Goal: Task Accomplishment & Management: Manage account settings

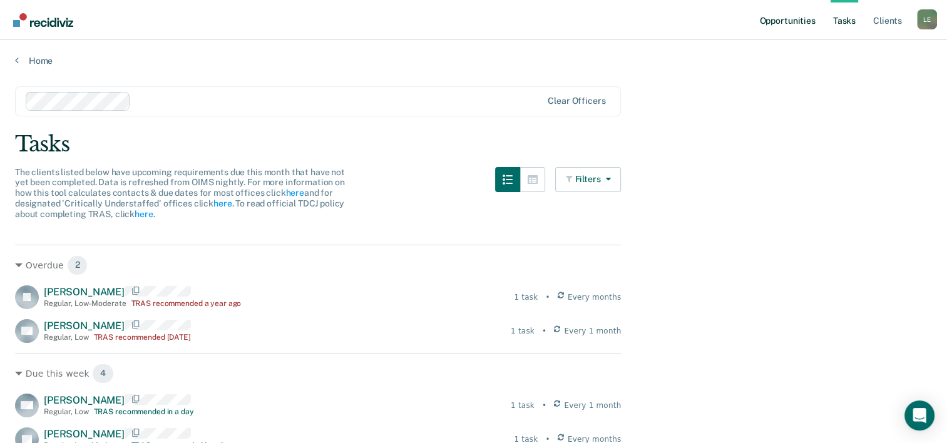
click at [761, 28] on link "Opportunities" at bounding box center [787, 20] width 61 height 40
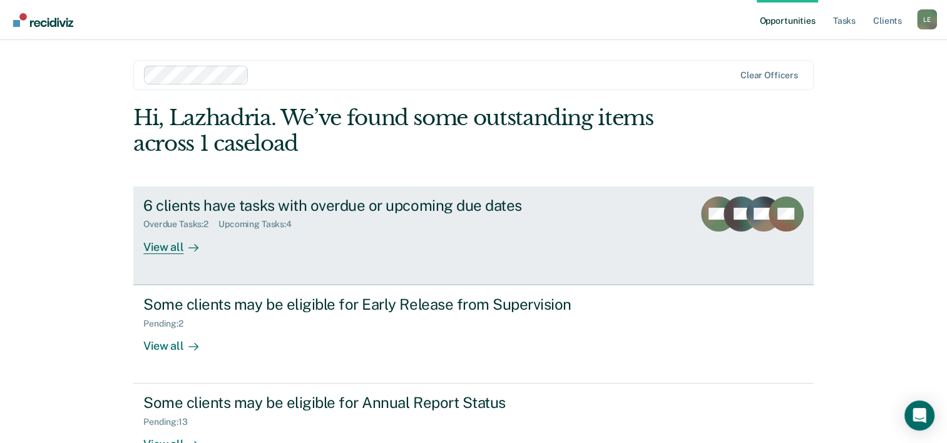
scroll to position [88, 0]
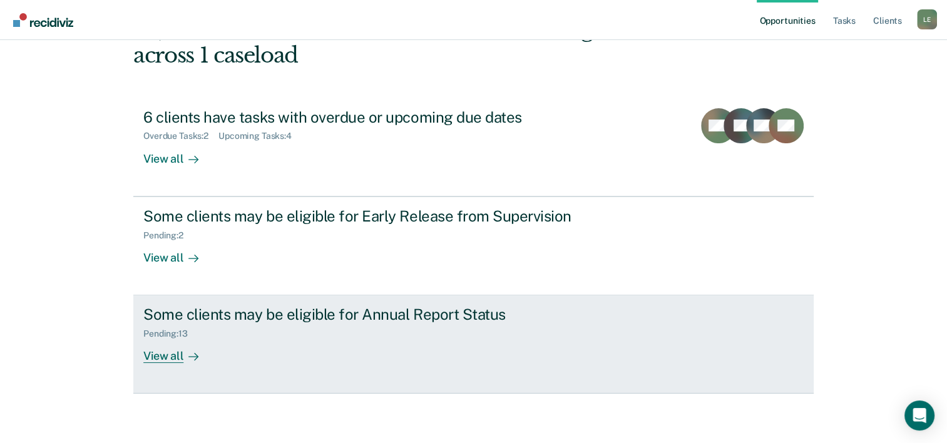
click at [342, 359] on div "Some clients may be eligible for Annual Report Status Pending : 13 View all" at bounding box center [378, 334] width 470 height 58
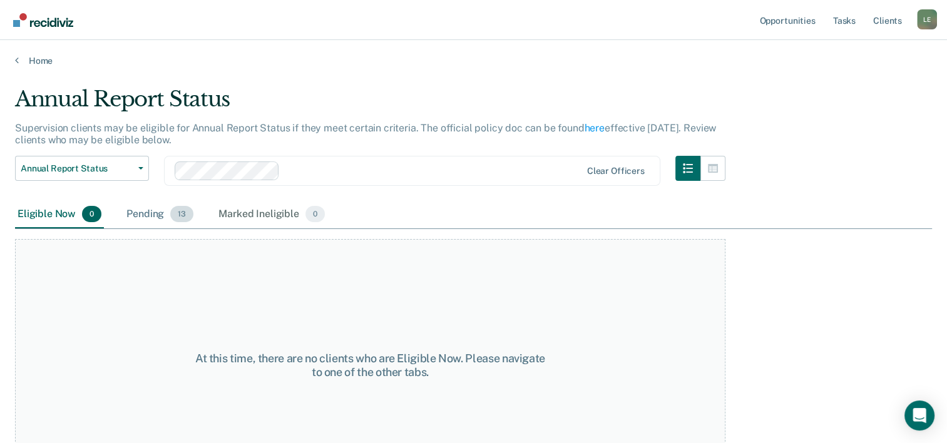
click at [150, 210] on div "Pending 13" at bounding box center [160, 215] width 72 height 28
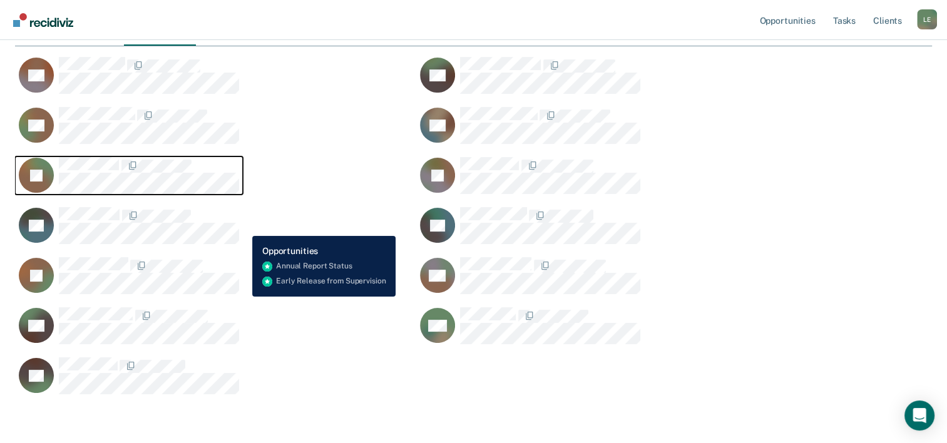
scroll to position [184, 0]
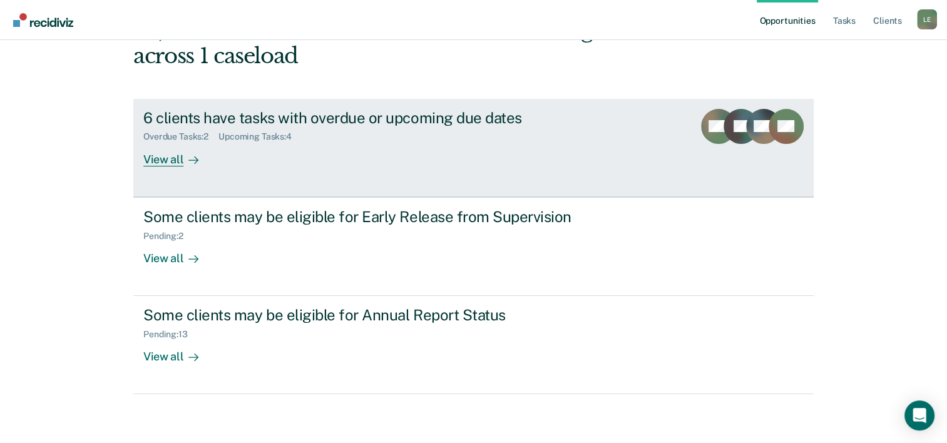
scroll to position [88, 0]
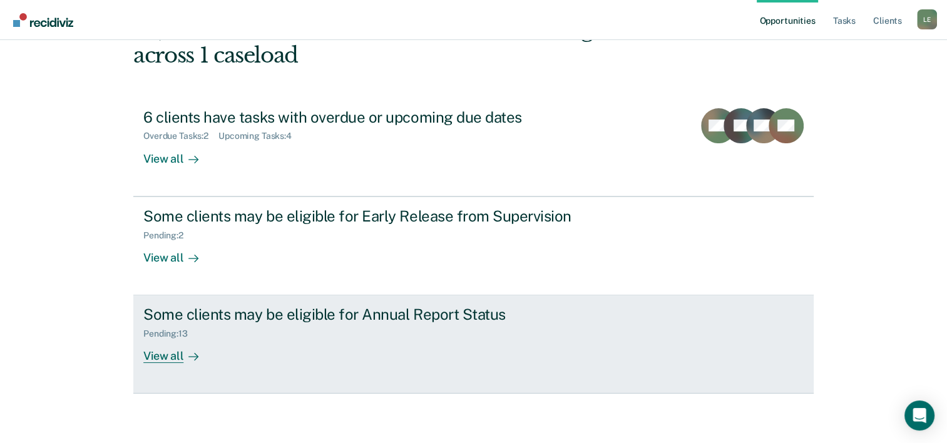
click at [451, 318] on div "Some clients may be eligible for Annual Report Status" at bounding box center [362, 314] width 439 height 18
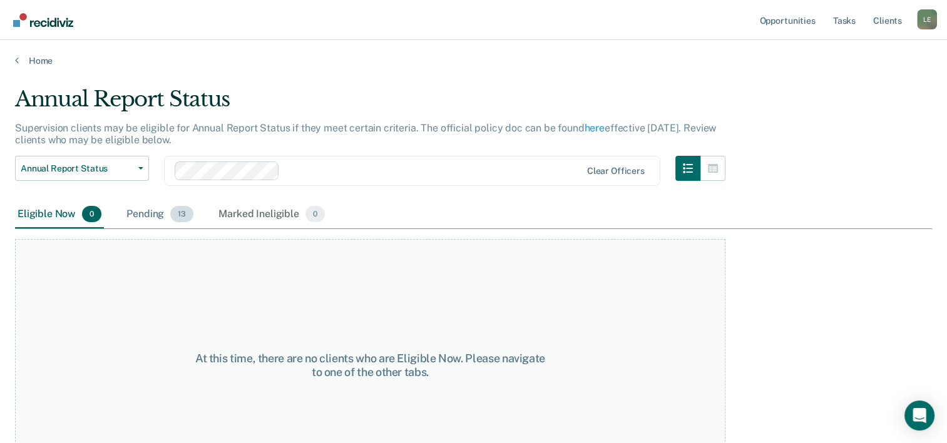
click at [156, 208] on div "Pending 13" at bounding box center [160, 215] width 72 height 28
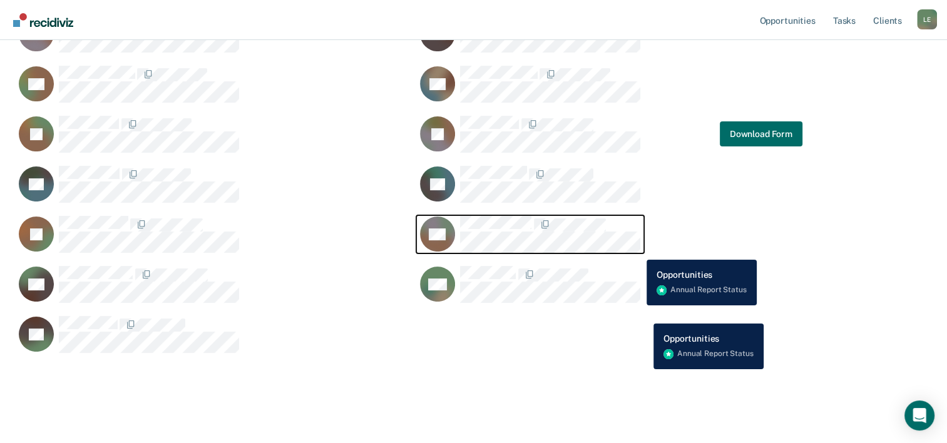
scroll to position [235, 0]
